Goal: Unclear: Browse casually

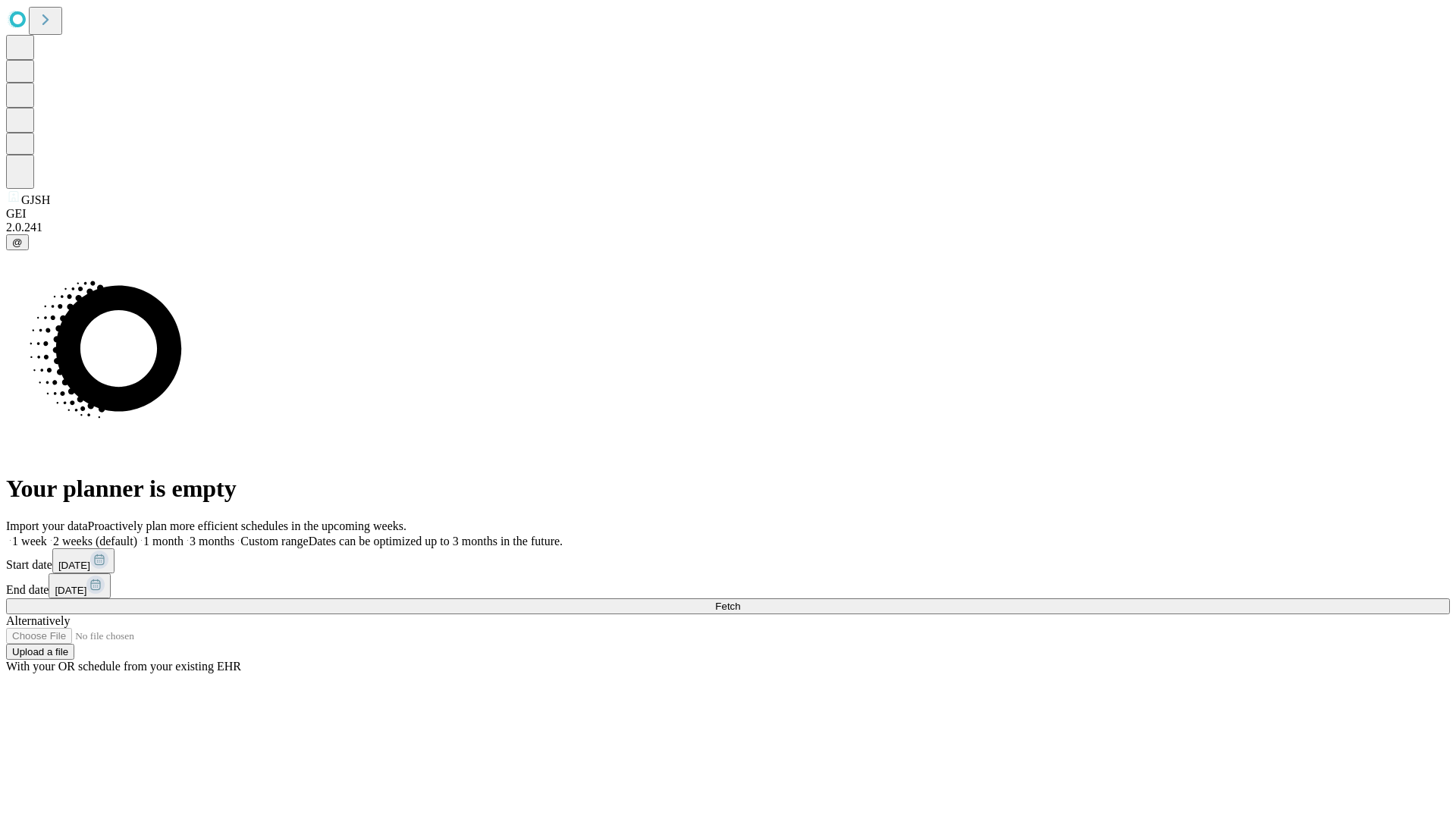
click at [740, 601] on span "Fetch" at bounding box center [728, 606] width 25 height 12
